Goal: Check status

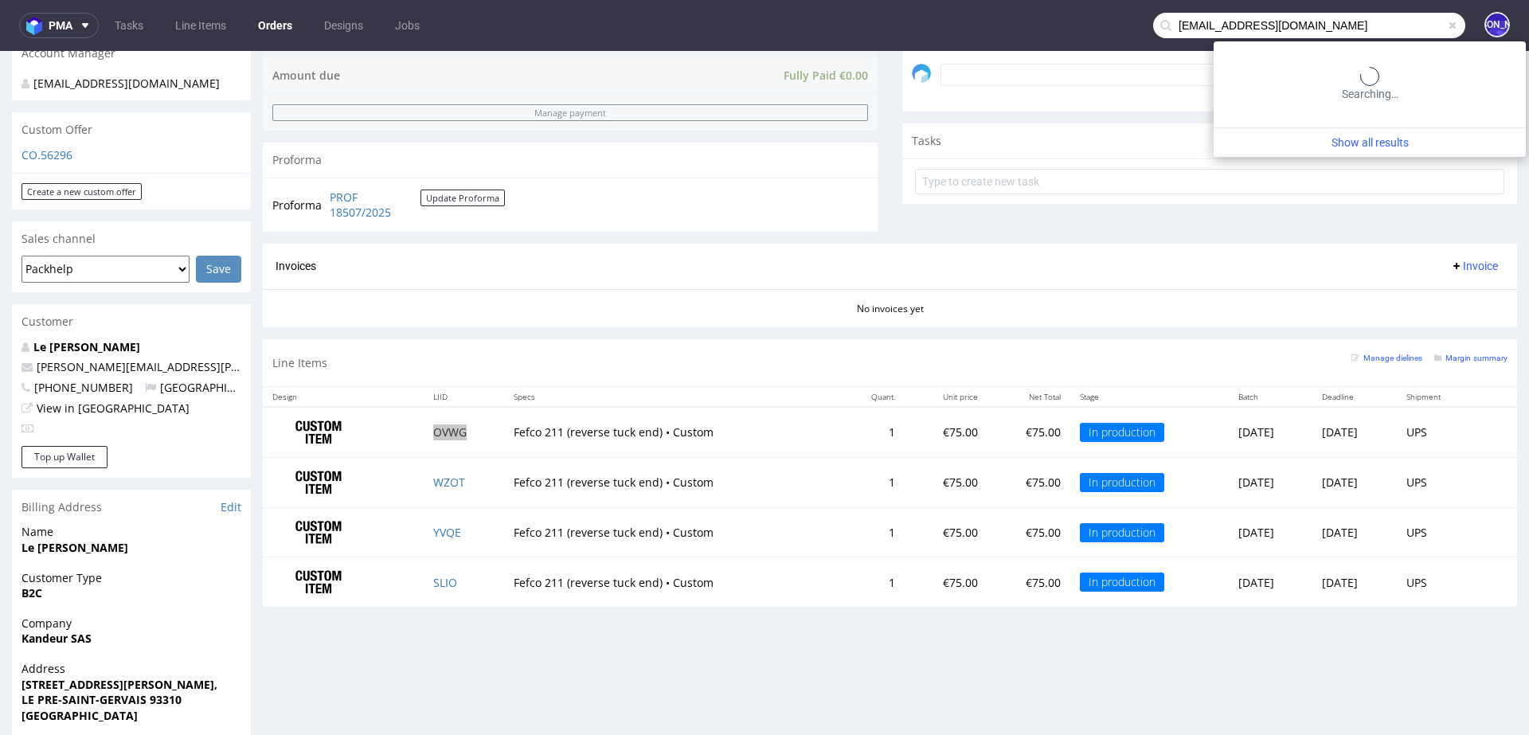
scroll to position [1685, 0]
type input "[EMAIL_ADDRESS][DOMAIN_NAME]"
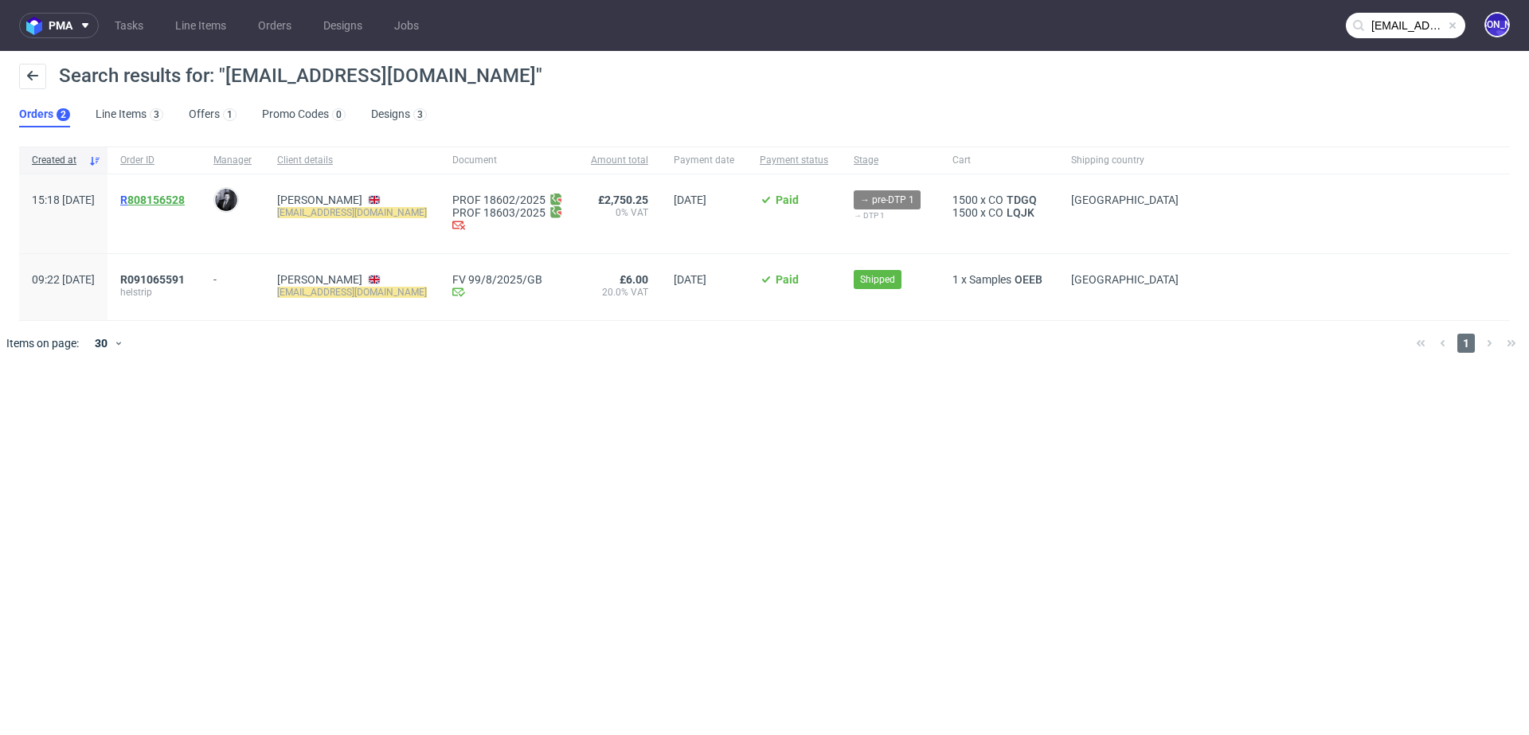
click at [182, 198] on link "808156528" at bounding box center [155, 200] width 57 height 13
